Goal: Find specific page/section: Find specific page/section

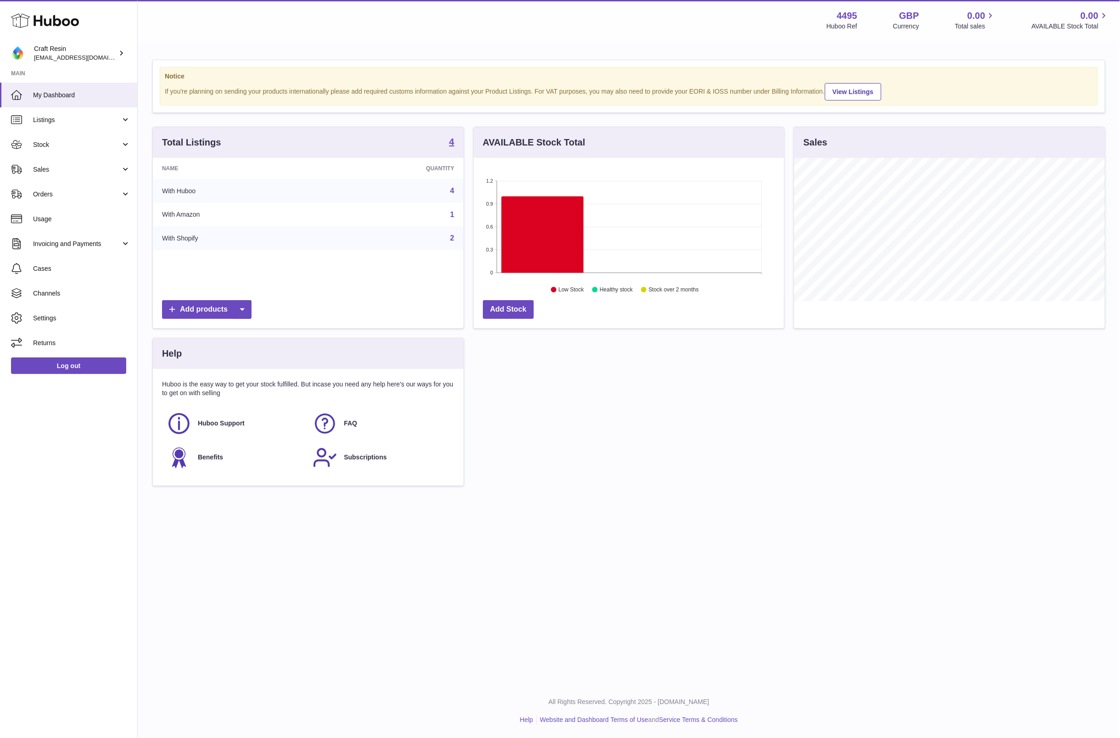
scroll to position [143, 311]
click at [62, 139] on link "Stock" at bounding box center [68, 144] width 137 height 25
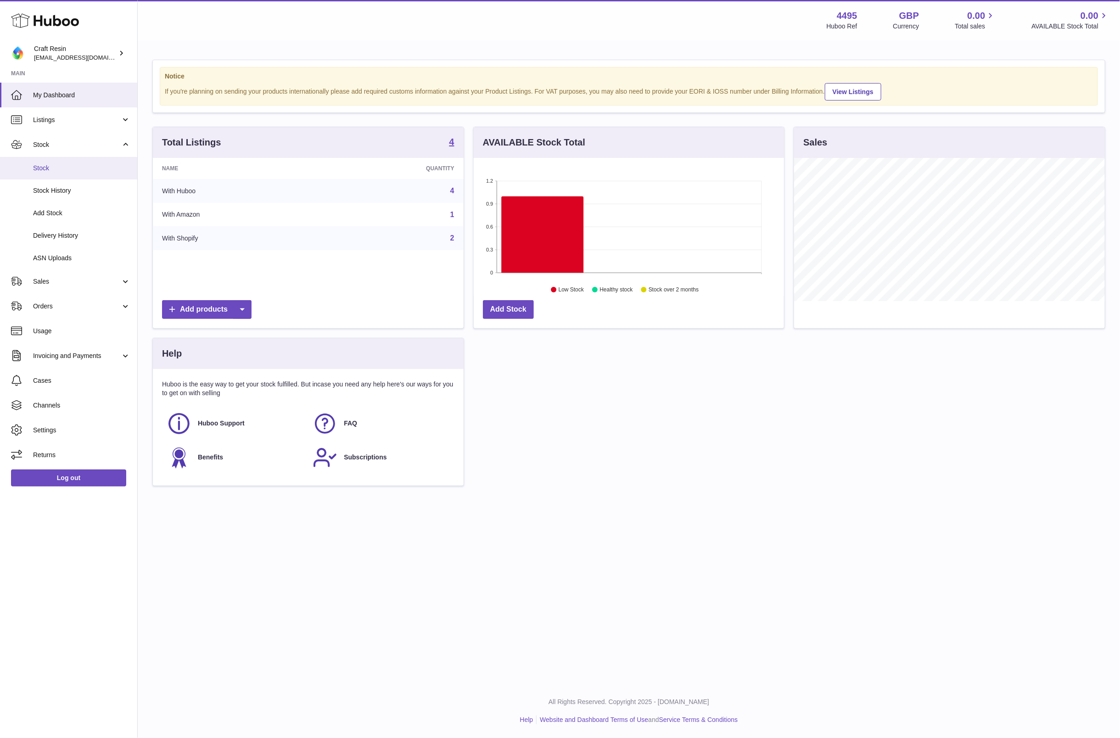
click at [55, 161] on link "Stock" at bounding box center [68, 168] width 137 height 22
